Goal: Information Seeking & Learning: Understand process/instructions

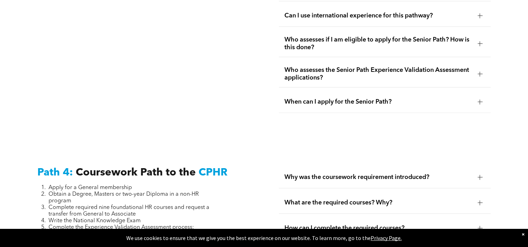
scroll to position [2061, 0]
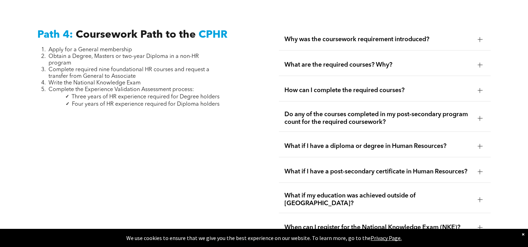
click at [481, 38] on div at bounding box center [480, 39] width 10 height 10
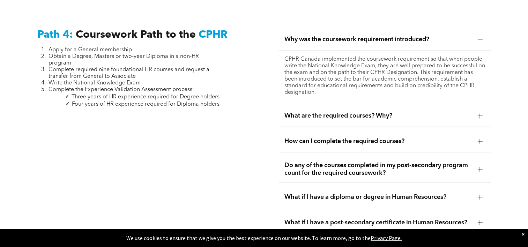
click at [481, 114] on div at bounding box center [480, 116] width 5 height 5
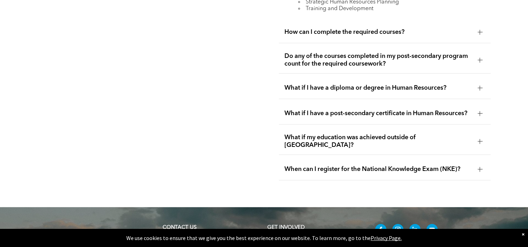
scroll to position [2235, 0]
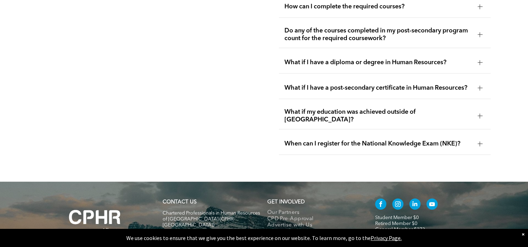
click at [477, 139] on div at bounding box center [480, 144] width 10 height 10
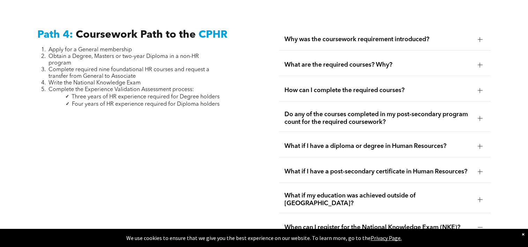
scroll to position [2048, 0]
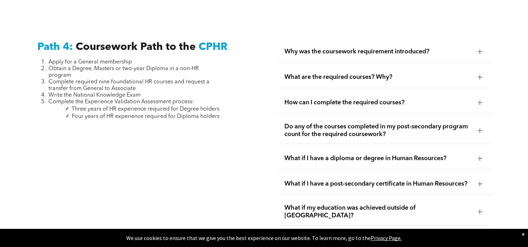
click at [436, 99] on span "How can I complete the required courses?" at bounding box center [379, 103] width 188 height 8
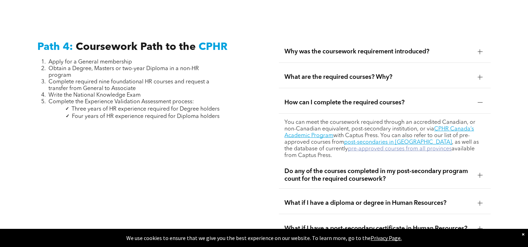
click at [377, 146] on link "pre-approved courses from all provinces" at bounding box center [400, 149] width 104 height 6
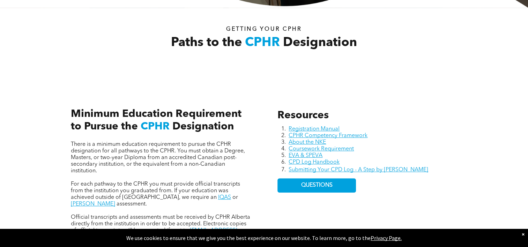
scroll to position [0, 0]
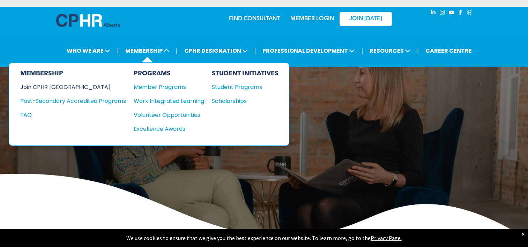
click at [59, 87] on div "Join CPHR [GEOGRAPHIC_DATA]" at bounding box center [67, 87] width 95 height 9
